Goal: Task Accomplishment & Management: Manage account settings

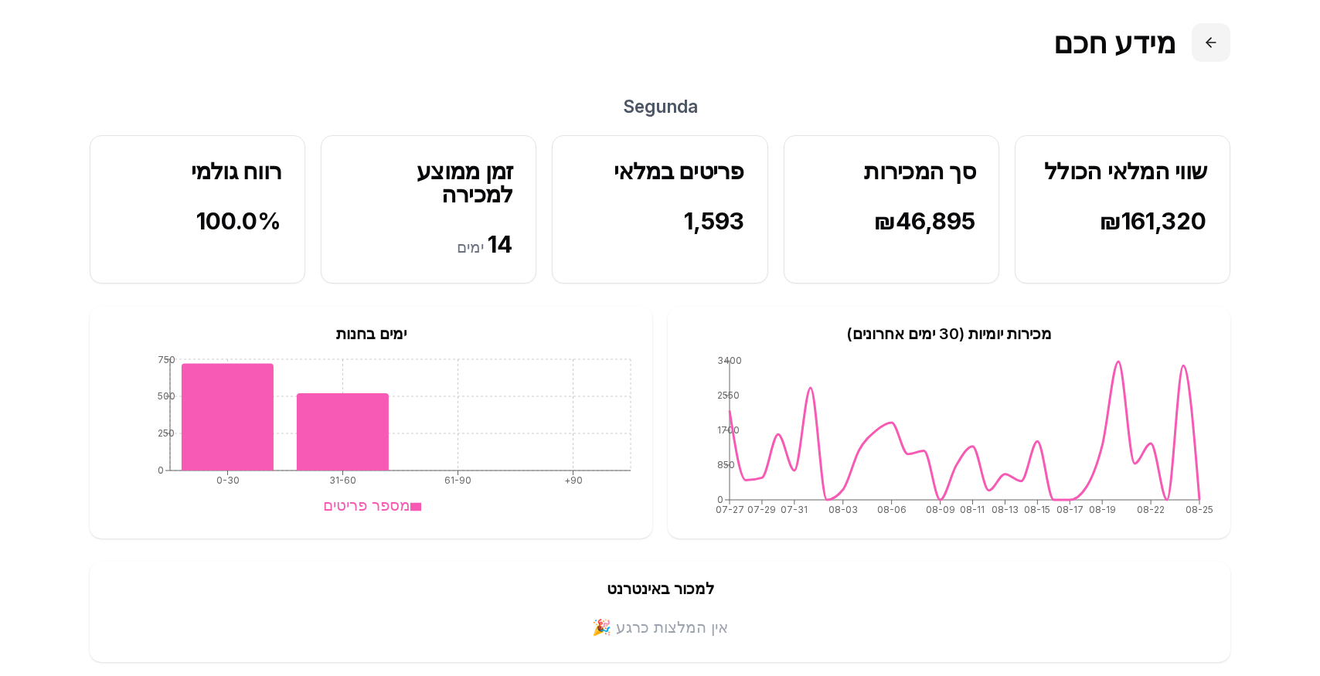
click at [1210, 46] on button at bounding box center [1210, 42] width 39 height 39
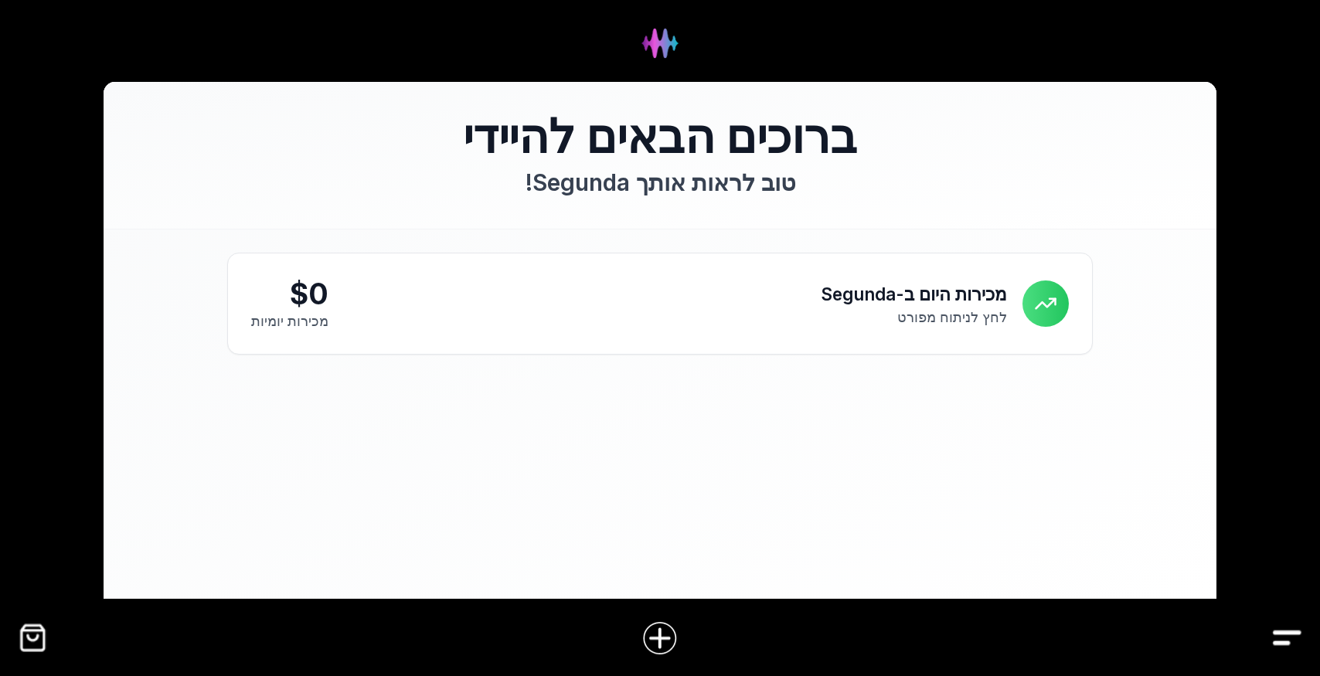
click at [1288, 646] on img "Drawer" at bounding box center [1286, 637] width 35 height 35
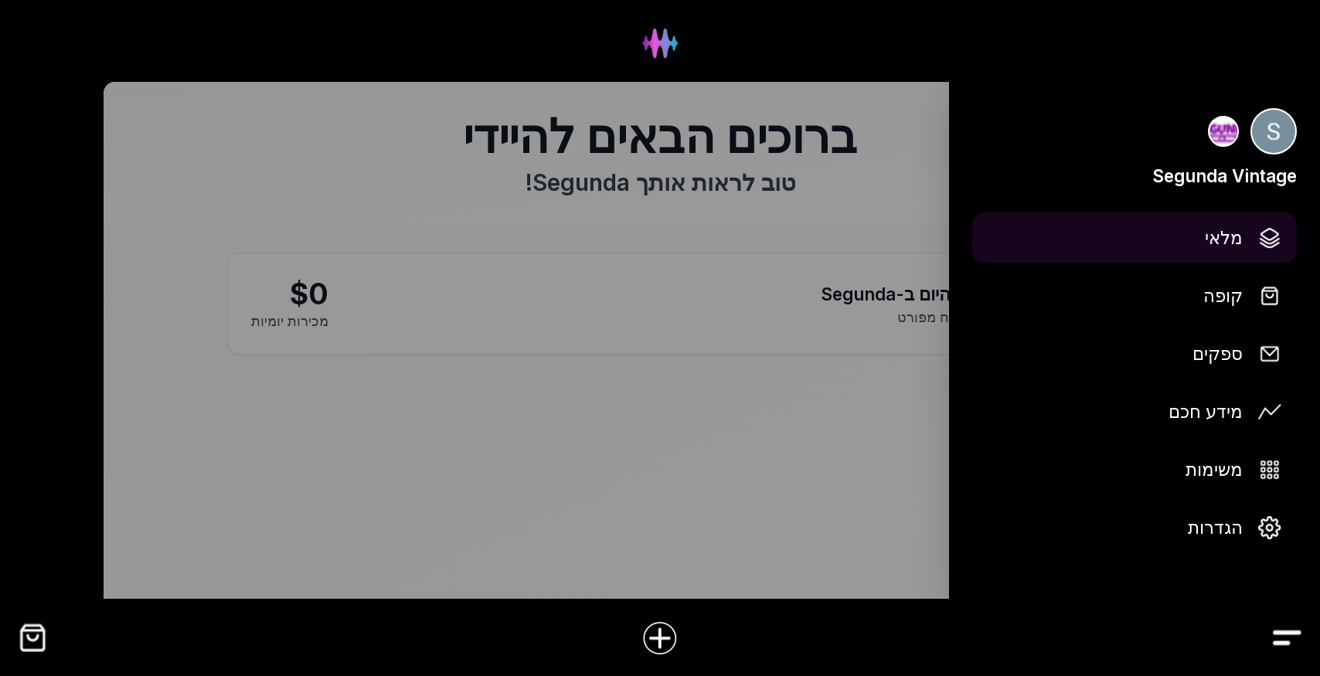
click at [1228, 241] on span "מלאי" at bounding box center [1223, 237] width 38 height 27
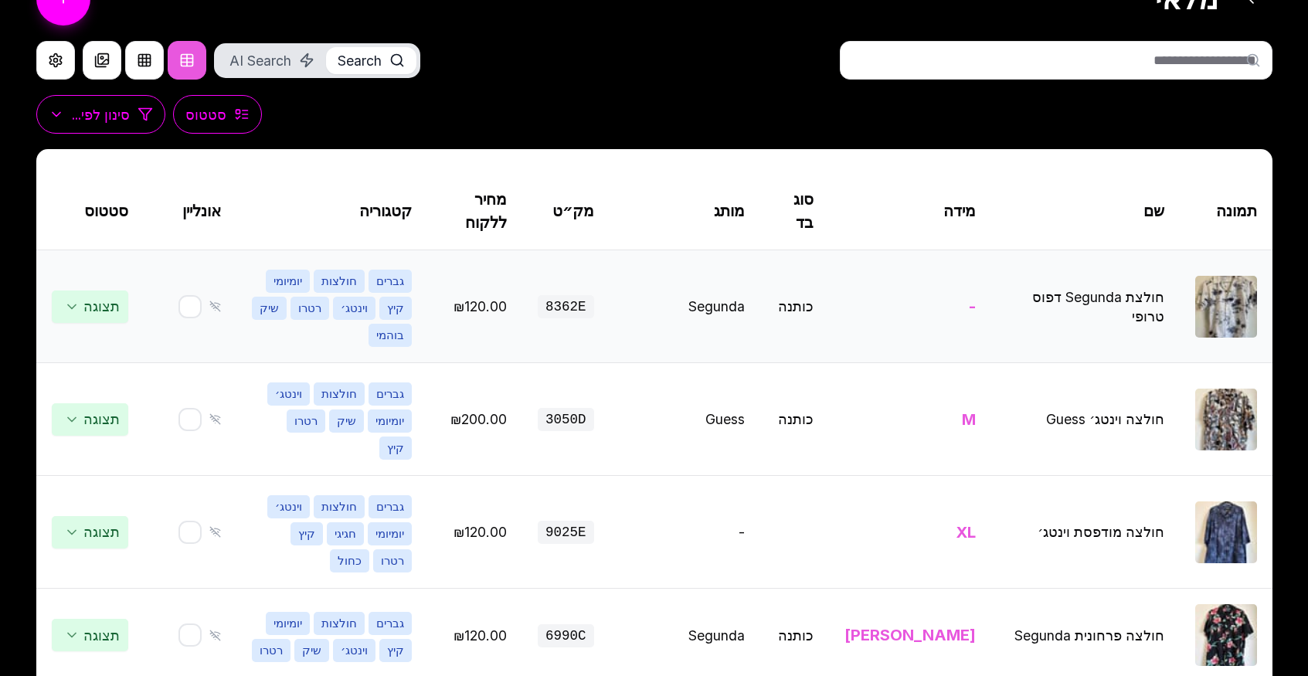
scroll to position [61, 0]
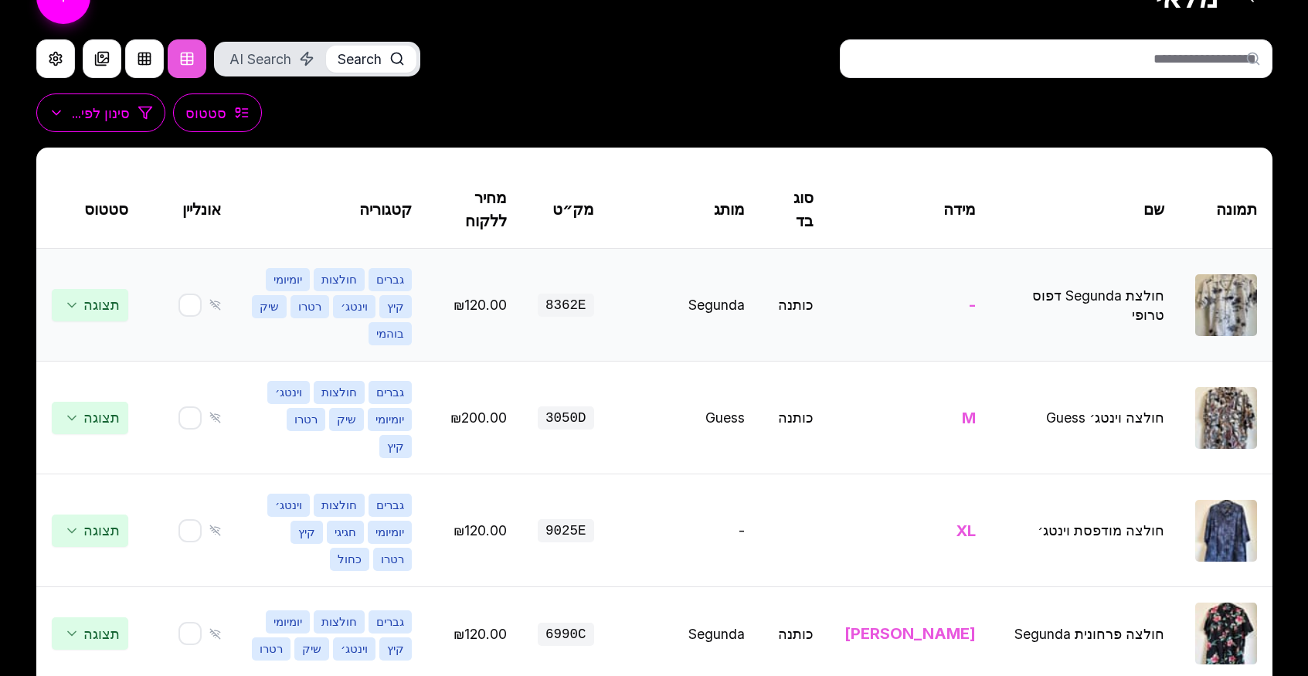
click at [172, 295] on div at bounding box center [190, 305] width 62 height 23
click at [189, 296] on button "button" at bounding box center [190, 305] width 25 height 25
click at [184, 294] on button "button" at bounding box center [190, 305] width 25 height 25
click at [213, 299] on icon at bounding box center [215, 305] width 12 height 12
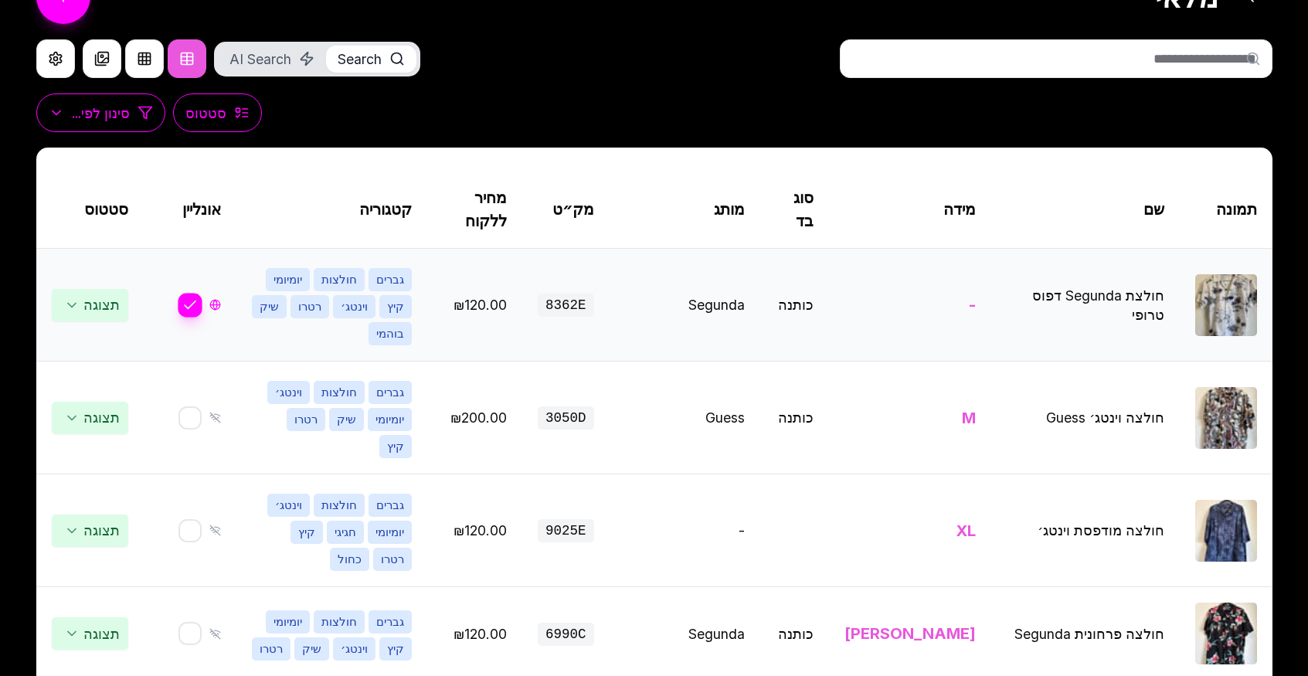
click at [187, 296] on button "button" at bounding box center [190, 305] width 25 height 25
